Goal: Information Seeking & Learning: Check status

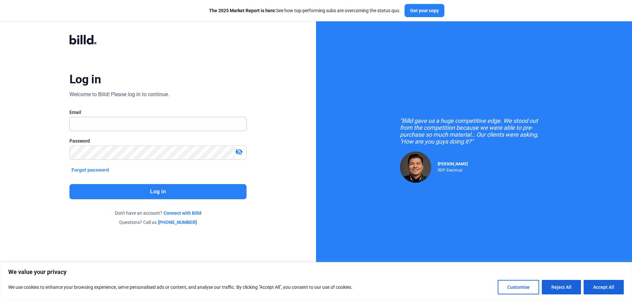
click at [114, 126] on input "text" at bounding box center [158, 123] width 176 height 13
click at [85, 119] on input "text" at bounding box center [158, 123] width 176 height 13
type input "[EMAIL_ADDRESS][DOMAIN_NAME]"
click at [170, 193] on button "Log in" at bounding box center [157, 191] width 177 height 15
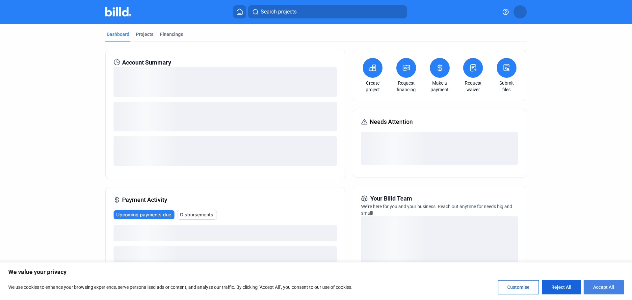
click at [591, 288] on button "Accept All" at bounding box center [603, 287] width 40 height 14
checkbox input "true"
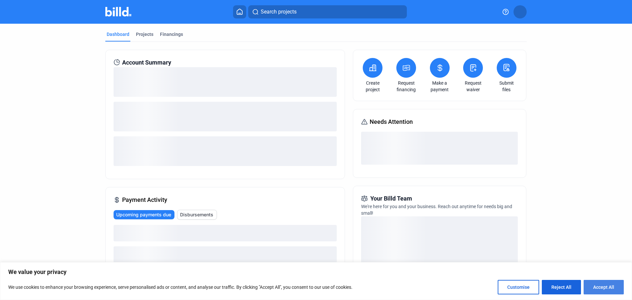
checkbox input "true"
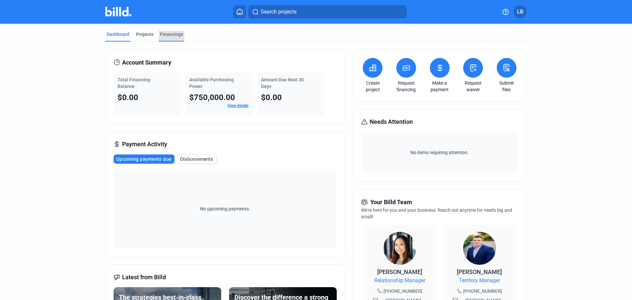
click at [159, 35] on div "Financings" at bounding box center [172, 36] width 26 height 11
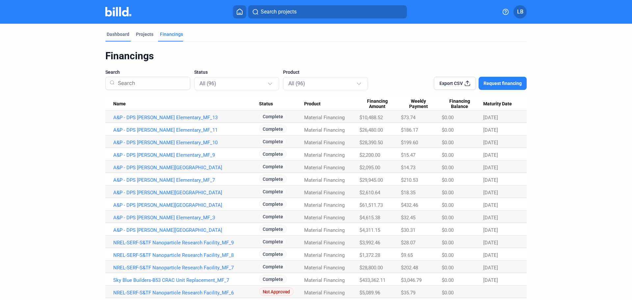
click at [119, 38] on div "Dashboard" at bounding box center [117, 36] width 25 height 11
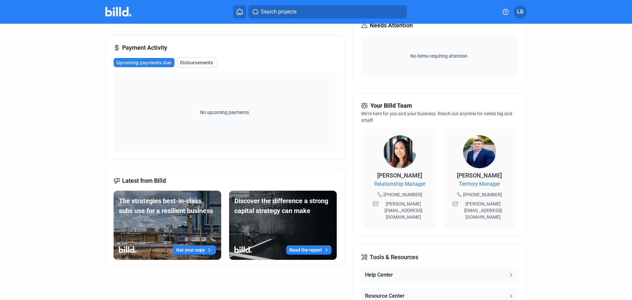
scroll to position [11, 0]
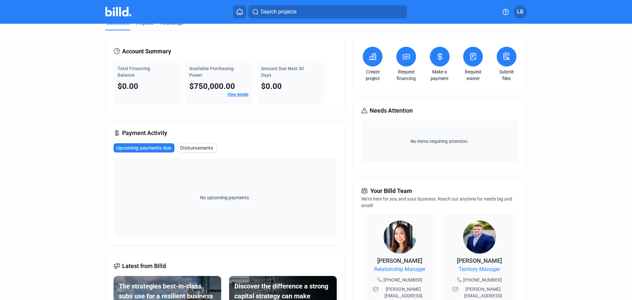
click at [233, 12] on button at bounding box center [239, 11] width 13 height 13
click at [241, 13] on icon at bounding box center [239, 12] width 5 height 6
click at [205, 149] on span "Disbursements" at bounding box center [196, 147] width 33 height 7
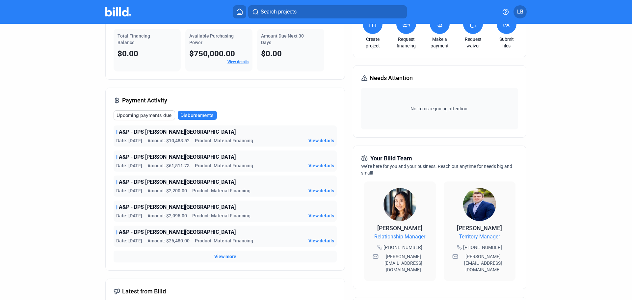
scroll to position [44, 0]
click at [233, 255] on span "View more" at bounding box center [225, 256] width 22 height 7
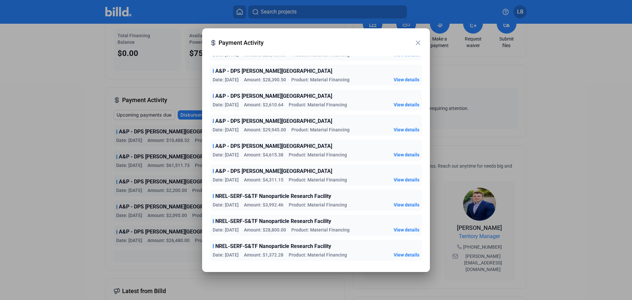
scroll to position [0, 0]
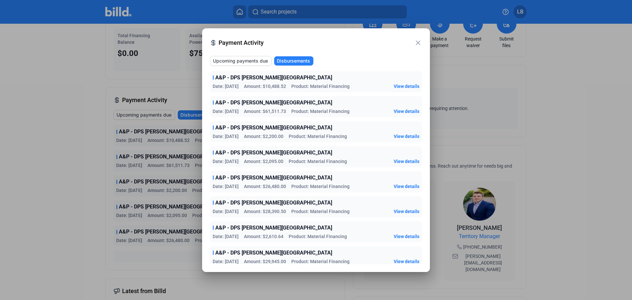
click at [298, 65] on button "Disbursements" at bounding box center [293, 60] width 39 height 9
click at [417, 42] on mat-icon "close" at bounding box center [418, 43] width 8 height 8
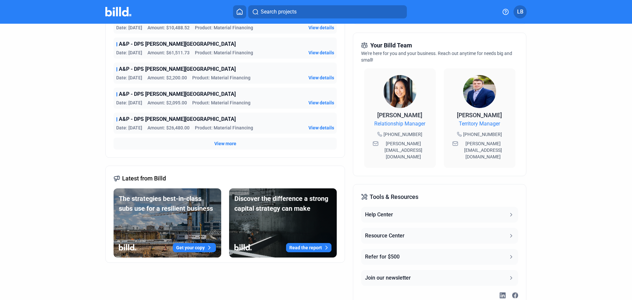
scroll to position [176, 0]
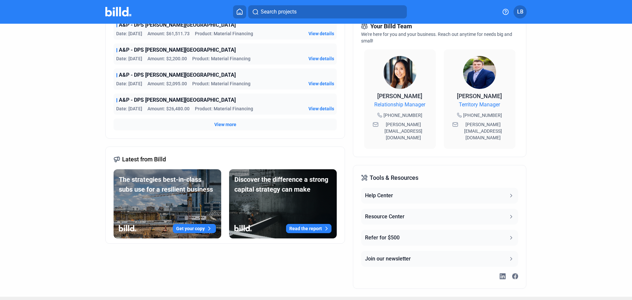
click at [222, 127] on span "View more" at bounding box center [225, 124] width 22 height 7
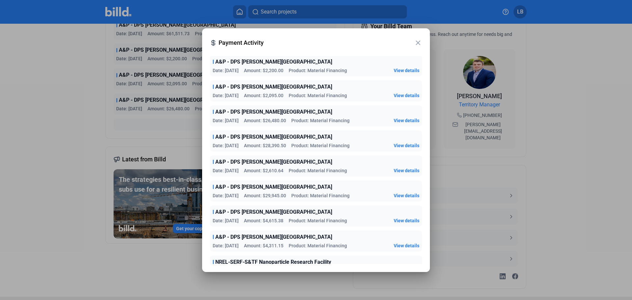
scroll to position [0, 0]
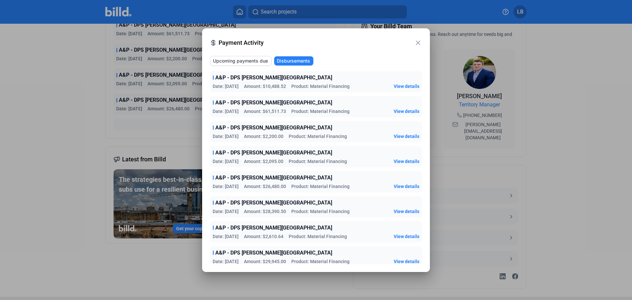
click at [291, 64] on span "Disbursements" at bounding box center [293, 61] width 33 height 7
click at [259, 61] on span "Upcoming payments due" at bounding box center [240, 61] width 55 height 7
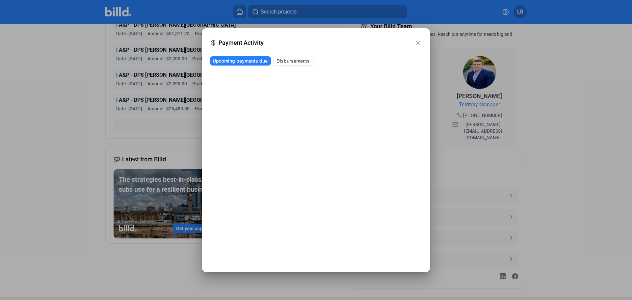
click at [294, 63] on span "Disbursements" at bounding box center [292, 61] width 33 height 7
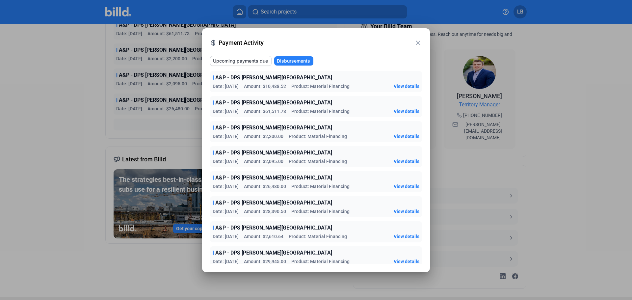
click at [419, 45] on mat-icon "close" at bounding box center [418, 43] width 8 height 8
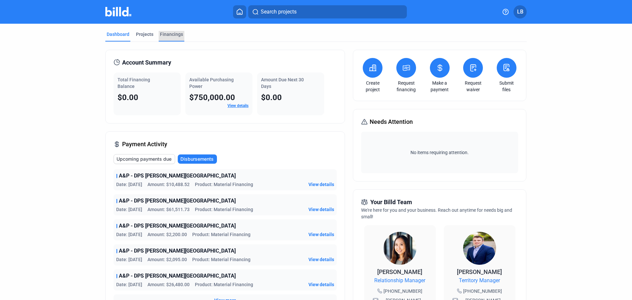
click at [160, 33] on div "Financings" at bounding box center [171, 34] width 23 height 7
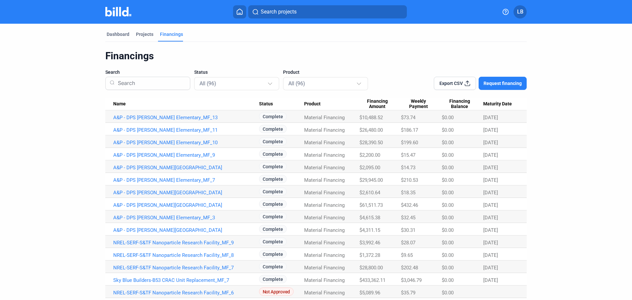
click at [160, 88] on input at bounding box center [150, 83] width 71 height 17
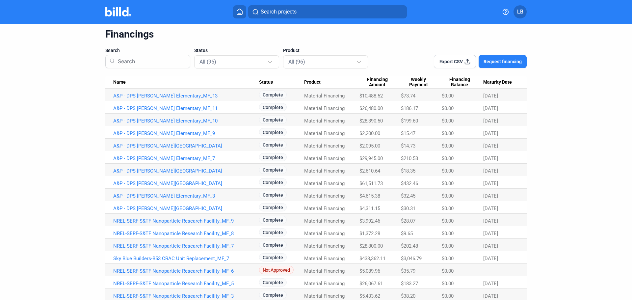
scroll to position [33, 0]
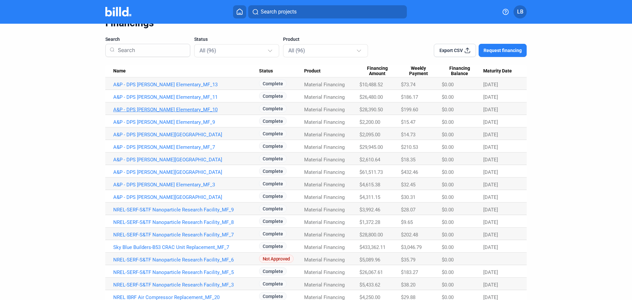
click at [162, 112] on link "A&P - DPS [PERSON_NAME] Elementary_MF_10" at bounding box center [186, 110] width 146 height 6
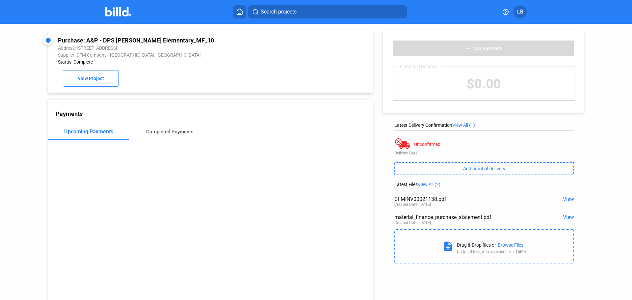
click at [153, 134] on div "Completed Payments" at bounding box center [169, 132] width 47 height 6
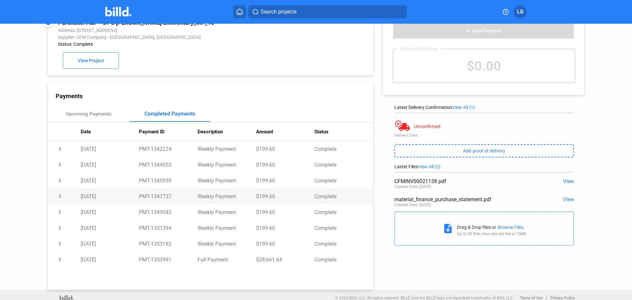
scroll to position [25, 0]
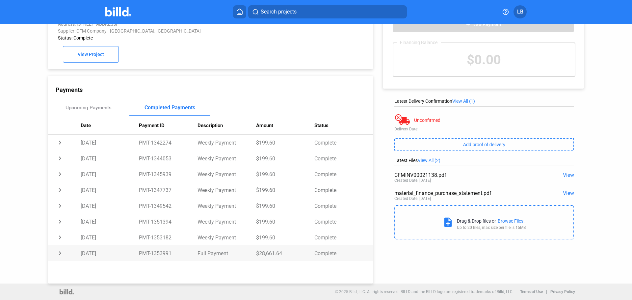
click at [58, 252] on td "chevron_right" at bounding box center [64, 253] width 33 height 16
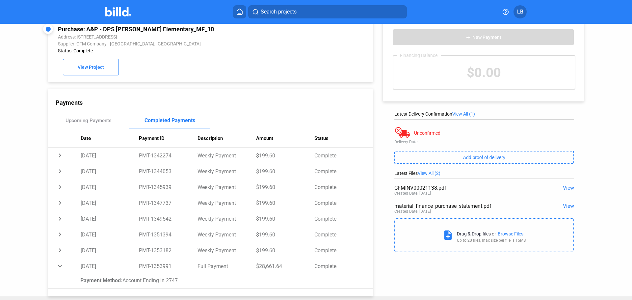
scroll to position [0, 0]
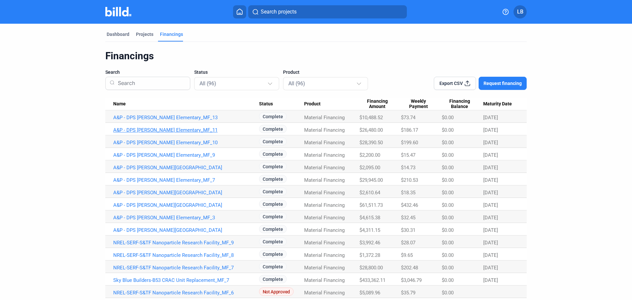
click at [164, 129] on link "A&P - DPS [PERSON_NAME] Elementary_MF_11" at bounding box center [186, 130] width 146 height 6
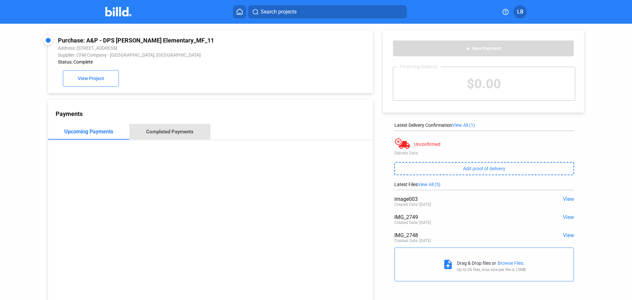
click at [165, 134] on div "Completed Payments" at bounding box center [169, 132] width 47 height 6
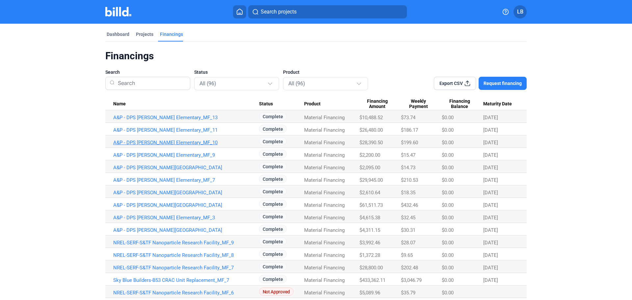
click at [176, 141] on link "A&P - DPS [PERSON_NAME] Elementary_MF_10" at bounding box center [186, 143] width 146 height 6
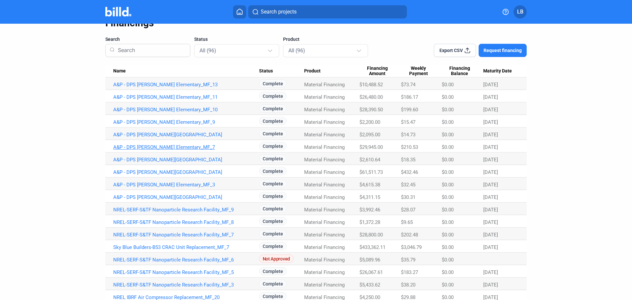
click at [146, 145] on link "A&P - DPS [PERSON_NAME] Elementary_MF_7" at bounding box center [186, 147] width 146 height 6
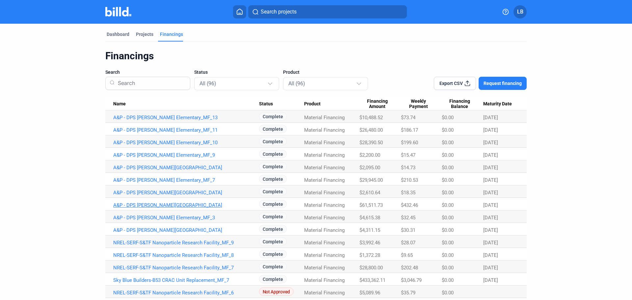
click at [169, 204] on link "A&P - DPS [PERSON_NAME][GEOGRAPHIC_DATA]" at bounding box center [186, 205] width 146 height 6
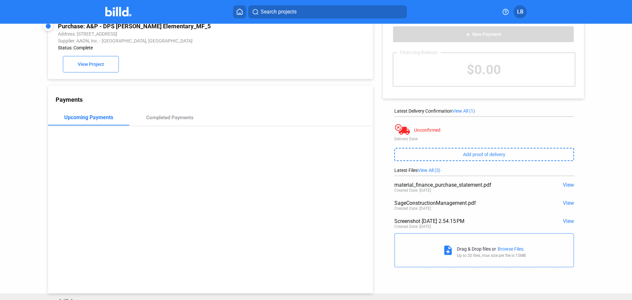
scroll to position [25, 0]
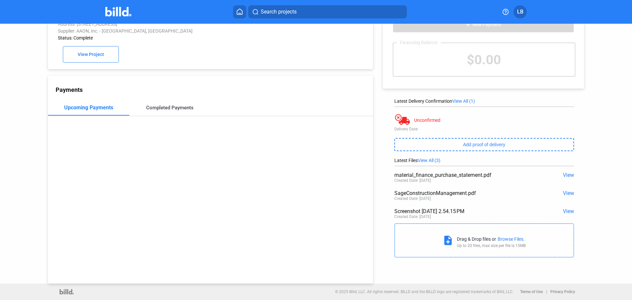
click at [149, 108] on div "Completed Payments" at bounding box center [169, 108] width 47 height 6
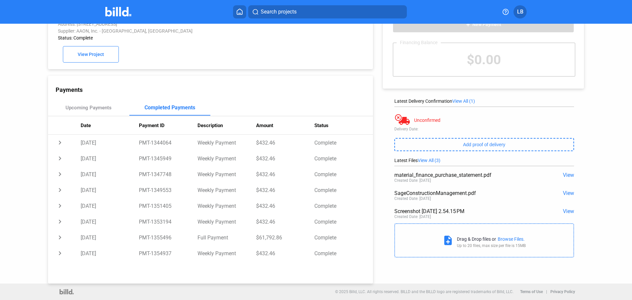
scroll to position [0, 0]
